Goal: Find specific page/section: Find specific page/section

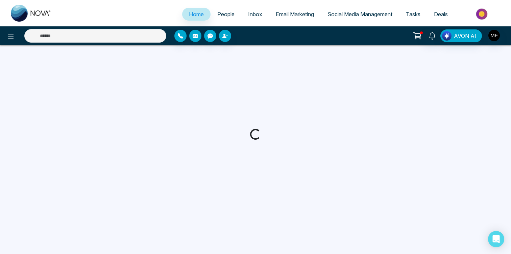
select select "*"
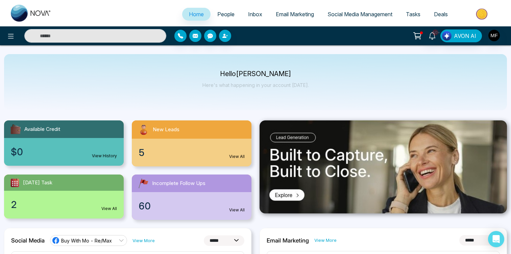
click at [232, 15] on link "People" at bounding box center [226, 14] width 31 height 13
